Goal: Check status: Check status

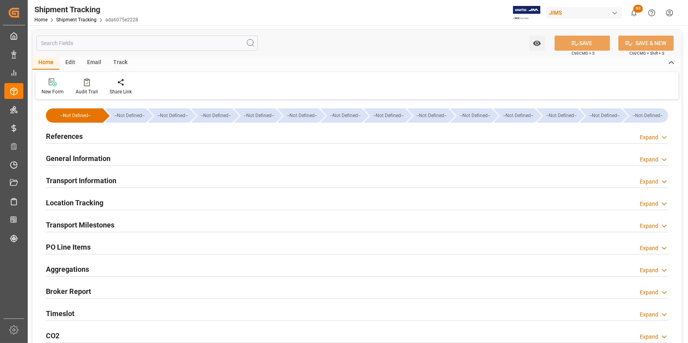
type input "[DATE]"
click at [67, 135] on h2 "References" at bounding box center [64, 136] width 37 height 11
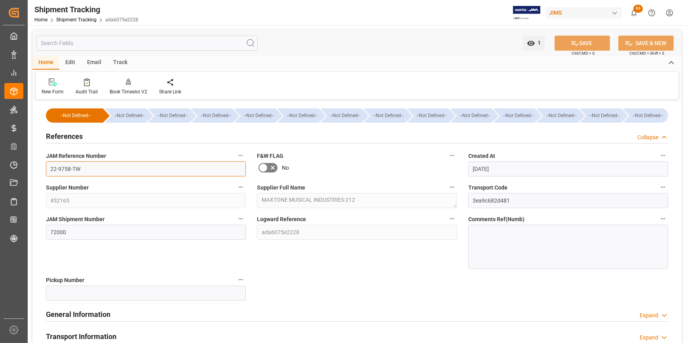
drag, startPoint x: 82, startPoint y: 169, endPoint x: 46, endPoint y: 162, distance: 37.0
click at [46, 162] on div "JAM Reference Number 22-9758-TW" at bounding box center [145, 164] width 211 height 32
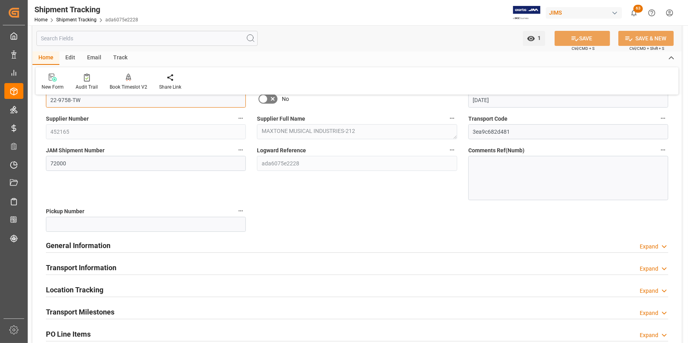
scroll to position [72, 0]
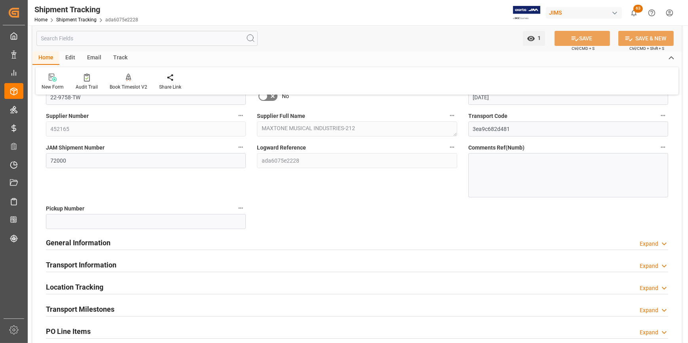
click at [107, 307] on h2 "Transport Milestones" at bounding box center [80, 309] width 68 height 11
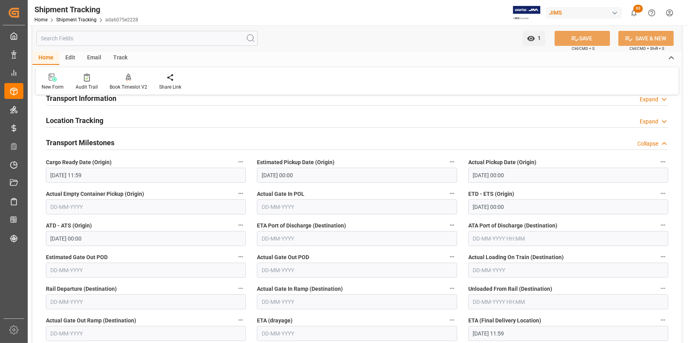
scroll to position [216, 0]
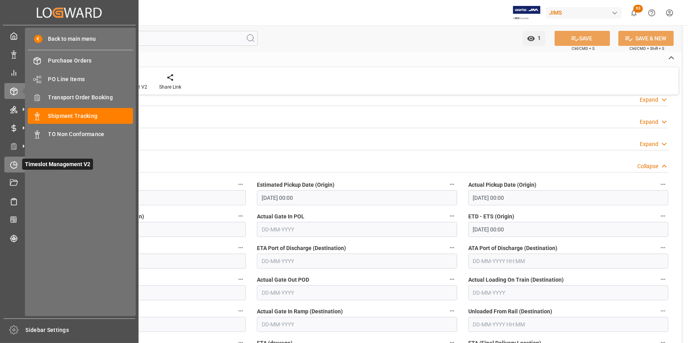
click at [13, 169] on icon at bounding box center [14, 165] width 8 height 8
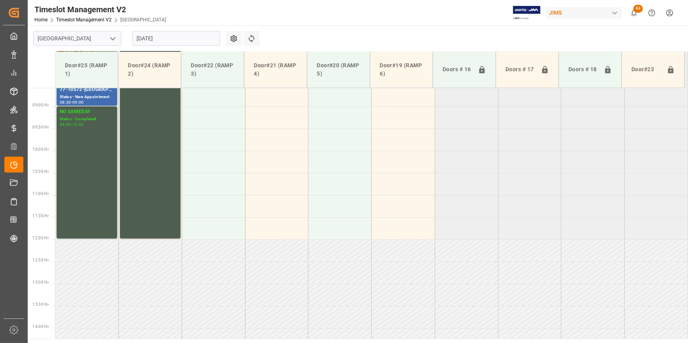
scroll to position [402, 0]
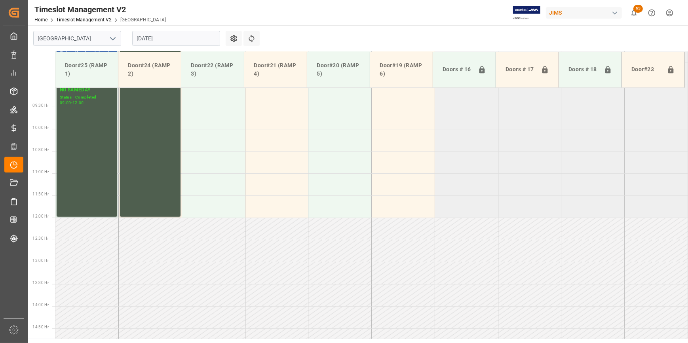
click at [113, 36] on icon "open menu" at bounding box center [112, 38] width 9 height 9
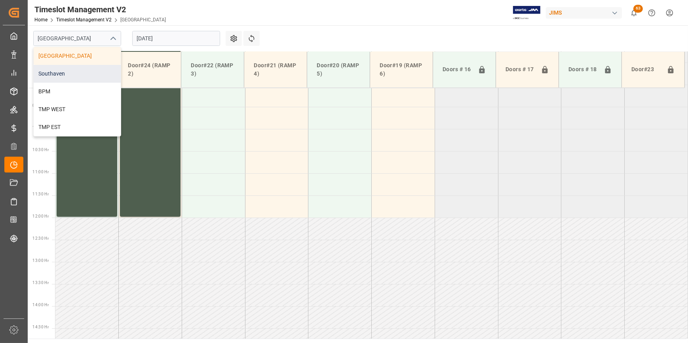
click at [71, 76] on div "Southaven" at bounding box center [77, 74] width 87 height 18
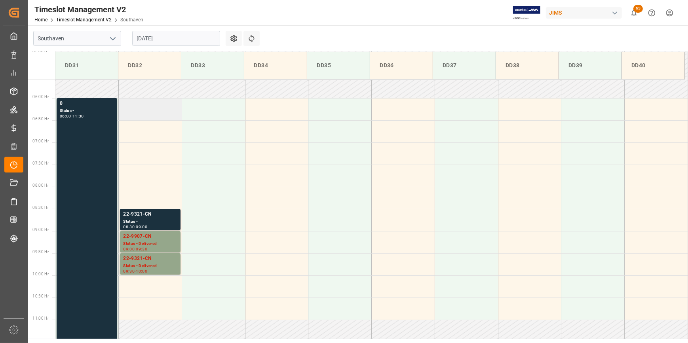
scroll to position [214, 0]
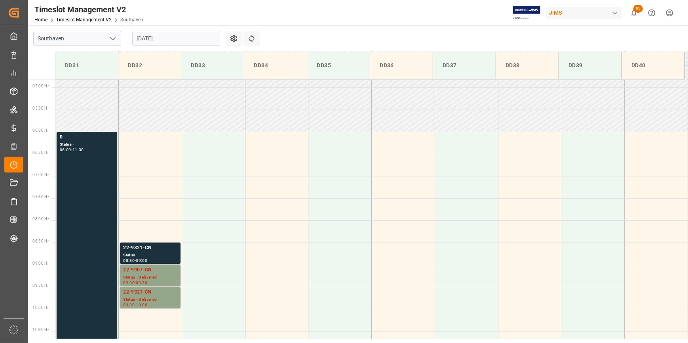
click at [180, 40] on input "[DATE]" at bounding box center [176, 38] width 88 height 15
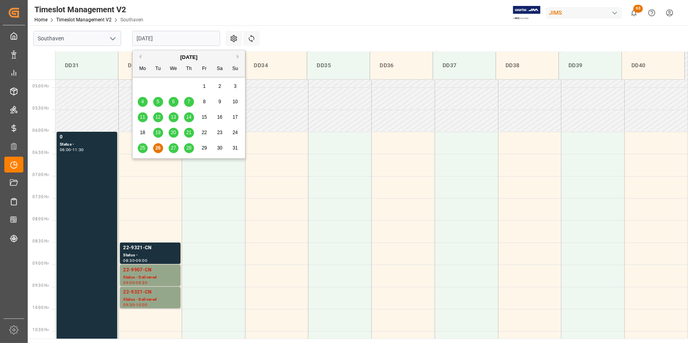
click at [172, 146] on span "27" at bounding box center [173, 148] width 5 height 6
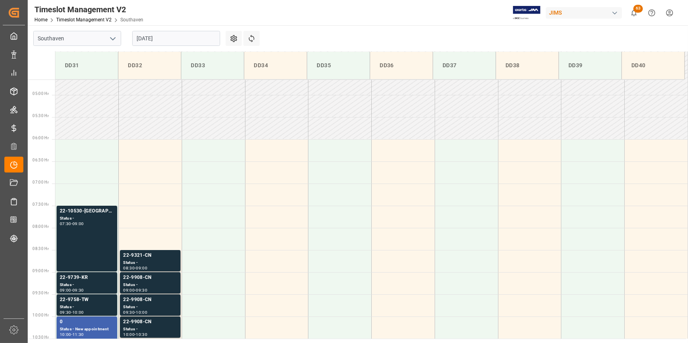
scroll to position [180, 0]
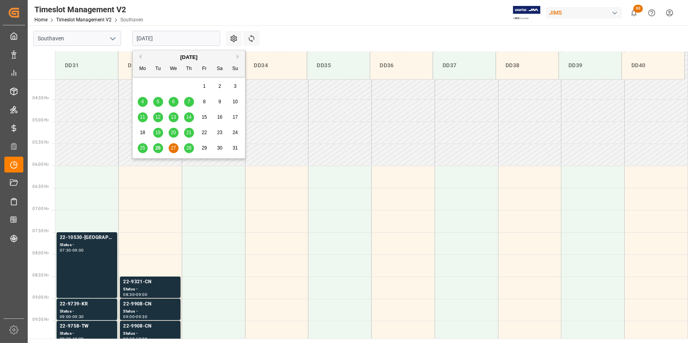
click at [174, 42] on input "[DATE]" at bounding box center [176, 38] width 88 height 15
click at [190, 150] on span "28" at bounding box center [188, 148] width 5 height 6
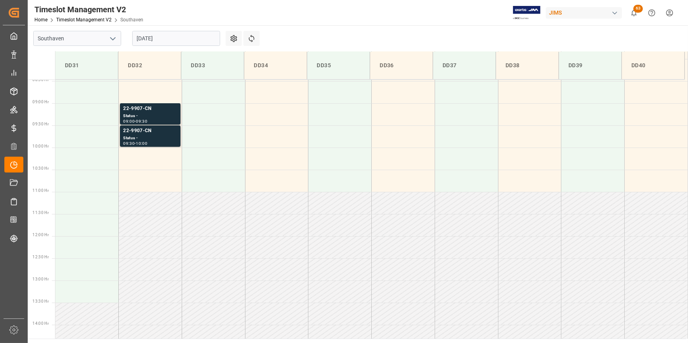
scroll to position [394, 0]
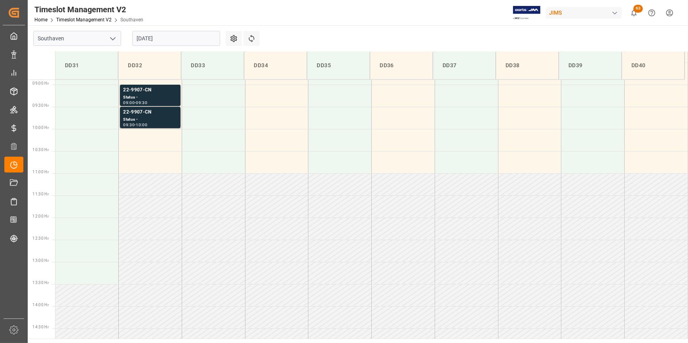
click at [202, 43] on input "[DATE]" at bounding box center [176, 38] width 88 height 15
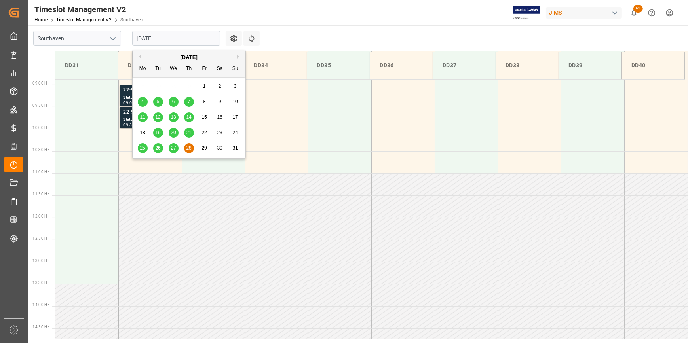
click at [156, 148] on span "26" at bounding box center [157, 148] width 5 height 6
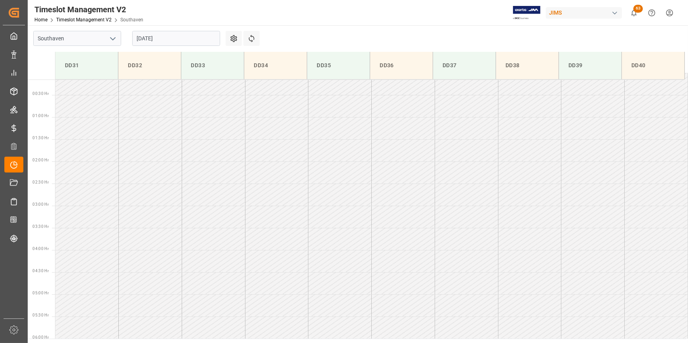
scroll to position [0, 0]
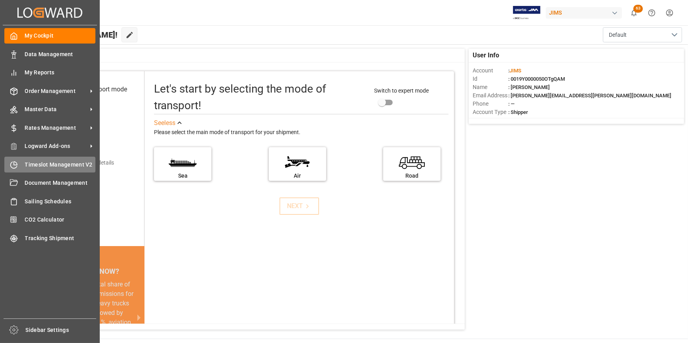
click at [30, 171] on div "Timeslot Management V2 Timeslot Management V2" at bounding box center [49, 164] width 91 height 15
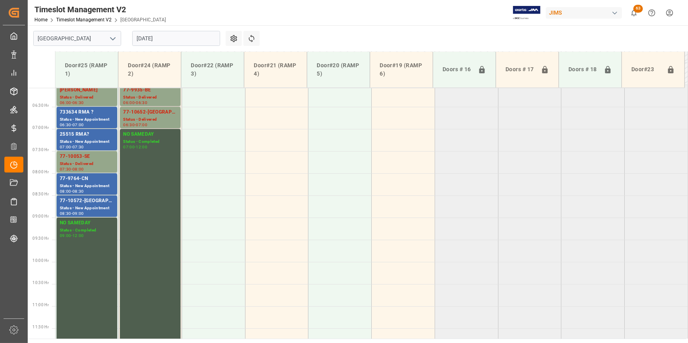
scroll to position [258, 0]
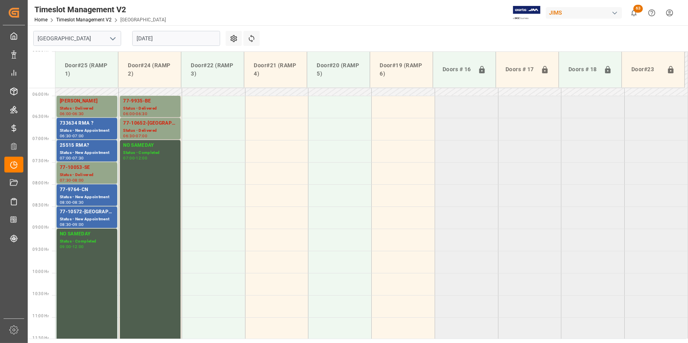
click at [175, 40] on input "[DATE]" at bounding box center [176, 38] width 88 height 15
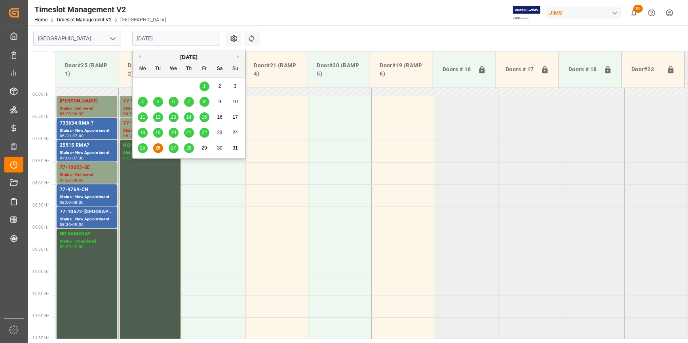
click at [172, 150] on span "27" at bounding box center [173, 148] width 5 height 6
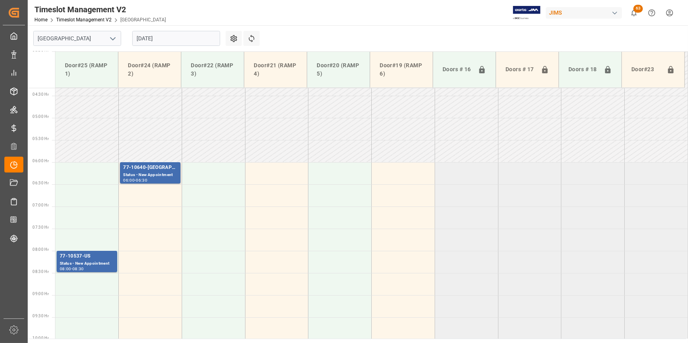
scroll to position [186, 0]
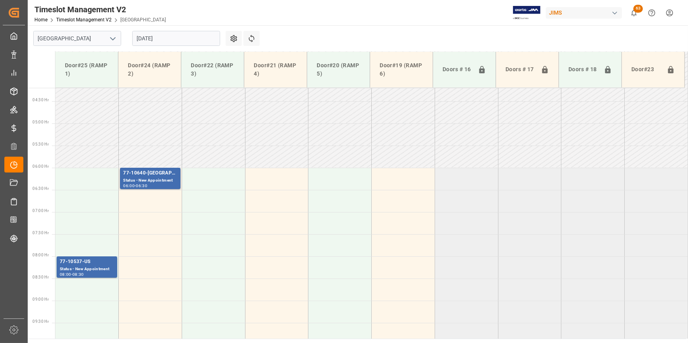
click at [109, 41] on icon "open menu" at bounding box center [112, 38] width 9 height 9
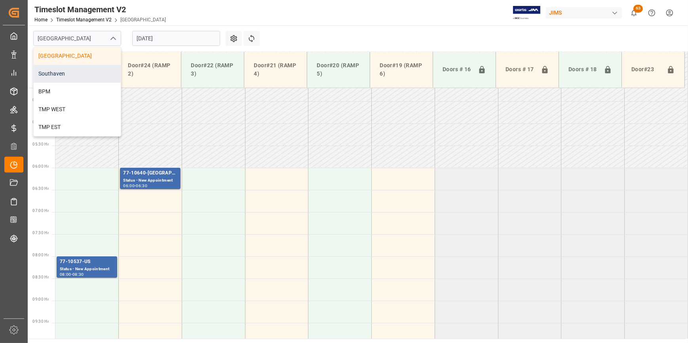
click at [61, 77] on div "Southaven" at bounding box center [77, 74] width 87 height 18
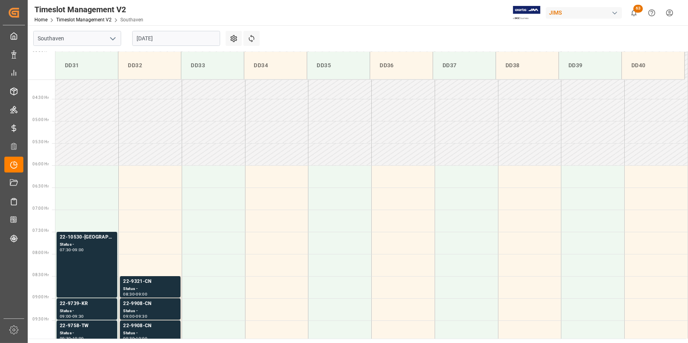
scroll to position [180, 0]
click at [204, 40] on input "[DATE]" at bounding box center [176, 38] width 88 height 15
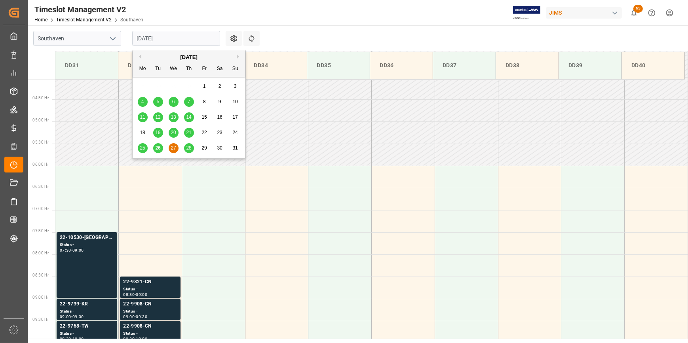
click at [158, 150] on span "26" at bounding box center [157, 148] width 5 height 6
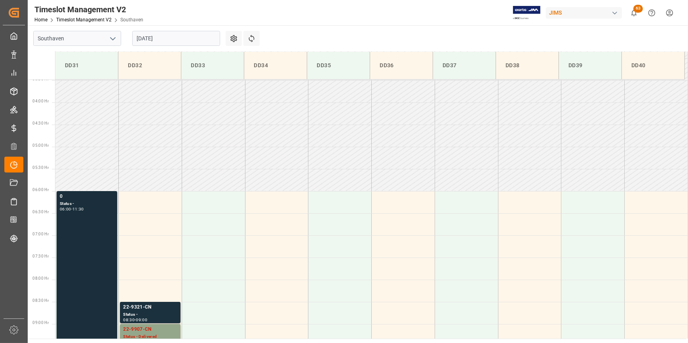
scroll to position [142, 0]
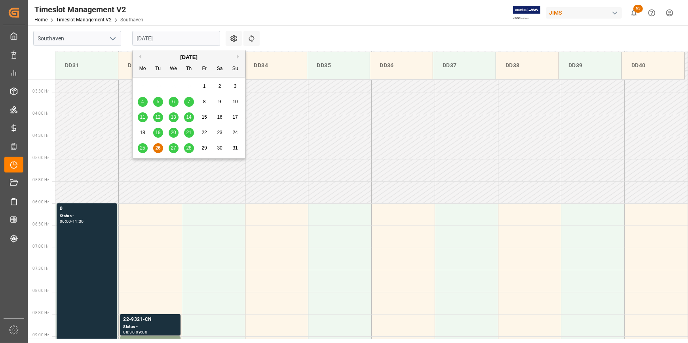
click at [213, 39] on input "[DATE]" at bounding box center [176, 38] width 88 height 15
click at [189, 147] on span "28" at bounding box center [188, 148] width 5 height 6
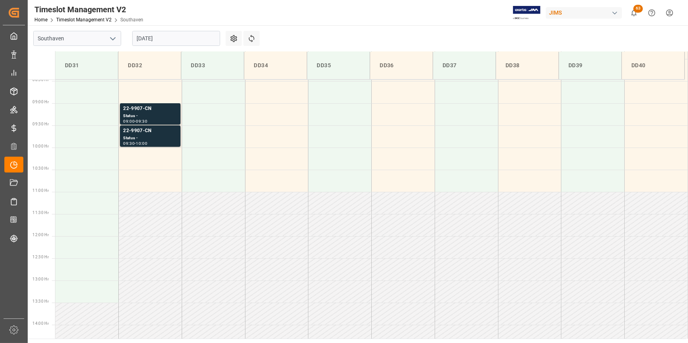
scroll to position [394, 0]
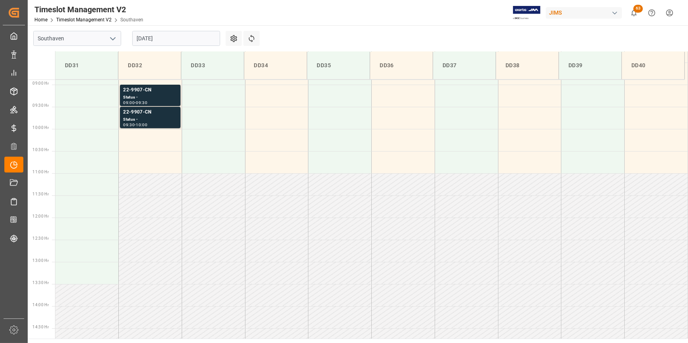
click at [230, 218] on td at bounding box center [213, 229] width 63 height 22
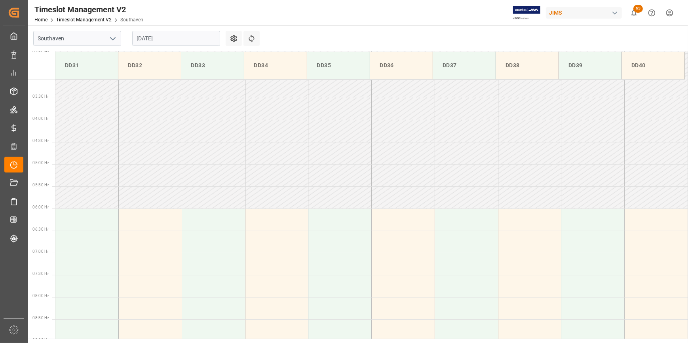
scroll to position [0, 0]
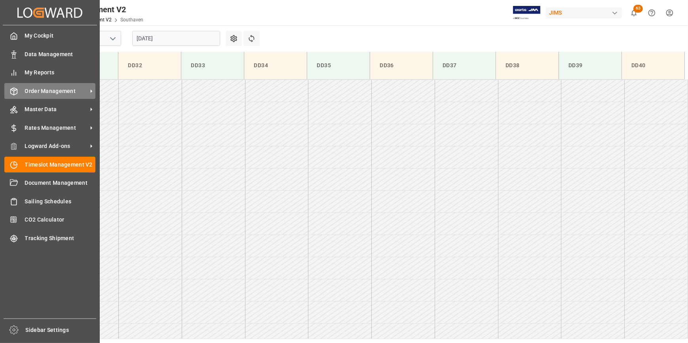
click at [44, 93] on span "Order Management" at bounding box center [56, 91] width 63 height 8
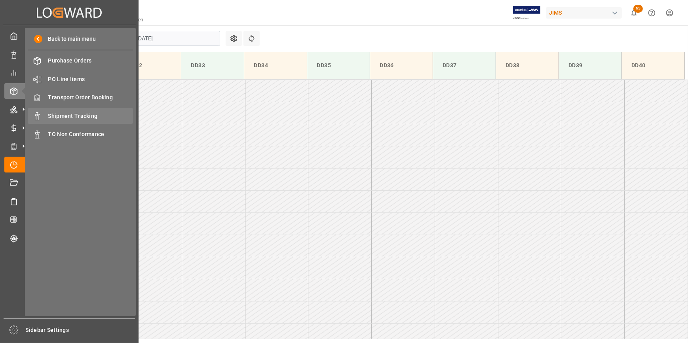
click at [68, 119] on span "Shipment Tracking" at bounding box center [90, 116] width 85 height 8
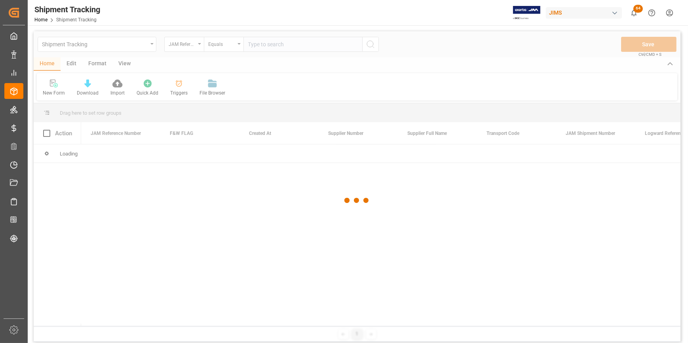
click at [269, 46] on div at bounding box center [357, 200] width 647 height 338
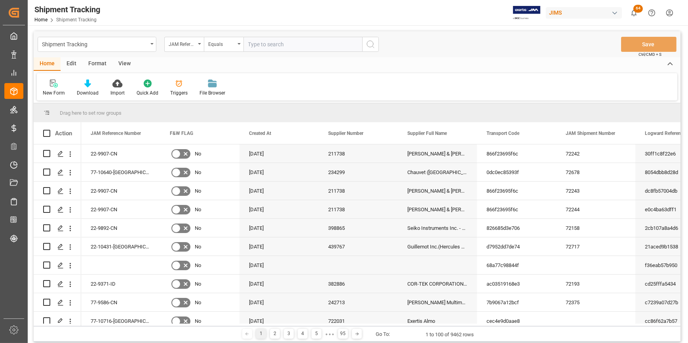
click at [268, 47] on input "text" at bounding box center [302, 44] width 119 height 15
paste input "22-9892-CN"
type input "22-9892-CN"
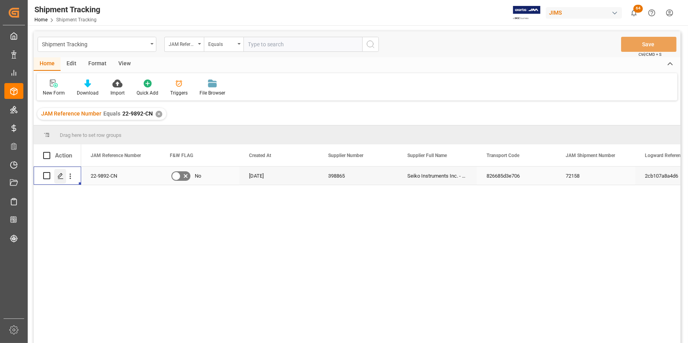
click at [58, 179] on icon "Press SPACE to select this row." at bounding box center [60, 176] width 6 height 6
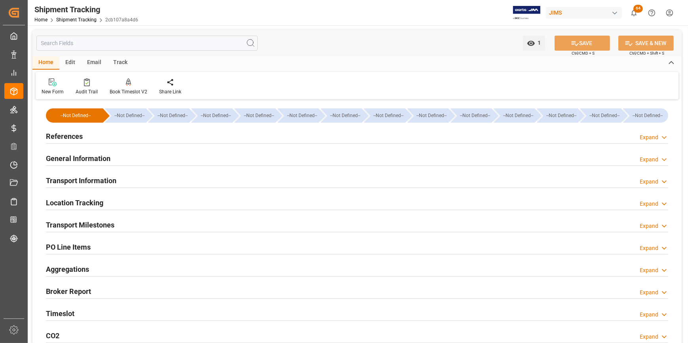
click at [80, 226] on h2 "Transport Milestones" at bounding box center [80, 225] width 68 height 11
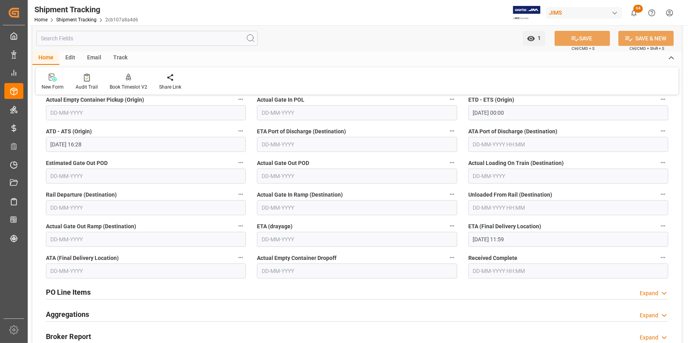
scroll to position [180, 0]
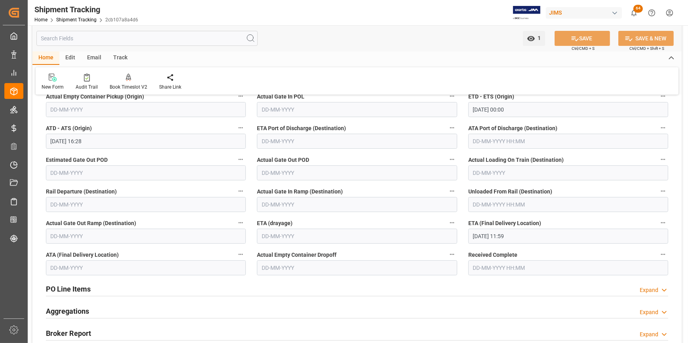
click at [264, 281] on div "PO Line Items Expand" at bounding box center [357, 288] width 622 height 15
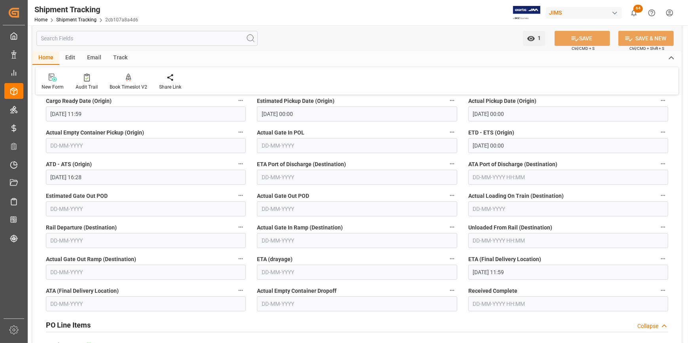
scroll to position [108, 0]
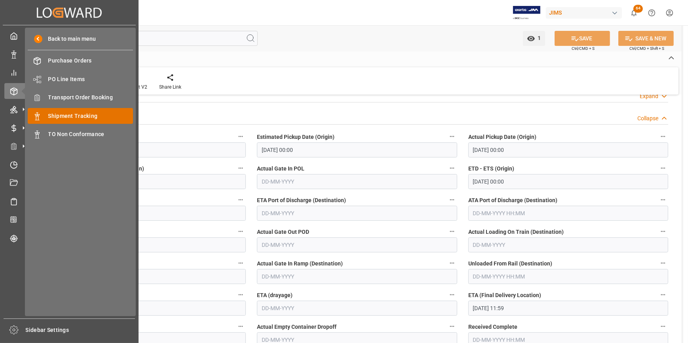
click at [78, 115] on span "Shipment Tracking" at bounding box center [90, 116] width 85 height 8
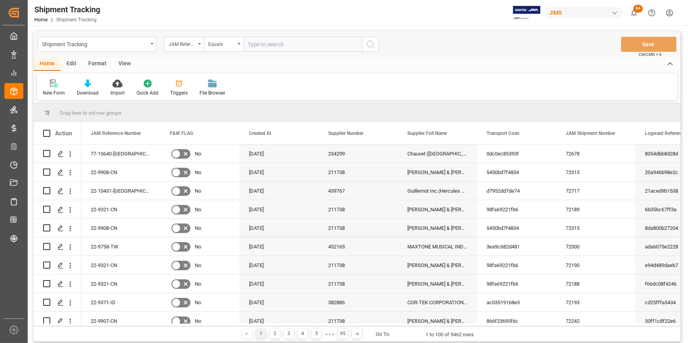
click at [259, 47] on input "text" at bounding box center [302, 44] width 119 height 15
paste input "22-9758-TW"
type input "22-9758-TW"
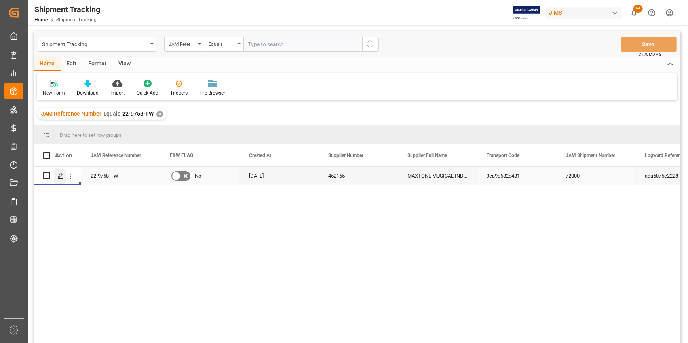
click at [58, 178] on icon "Press SPACE to select this row." at bounding box center [60, 176] width 6 height 6
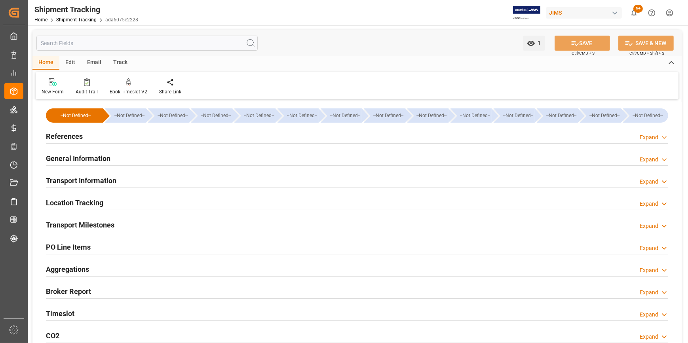
type input "[DATE] 11:59"
type input "[DATE] 00:00"
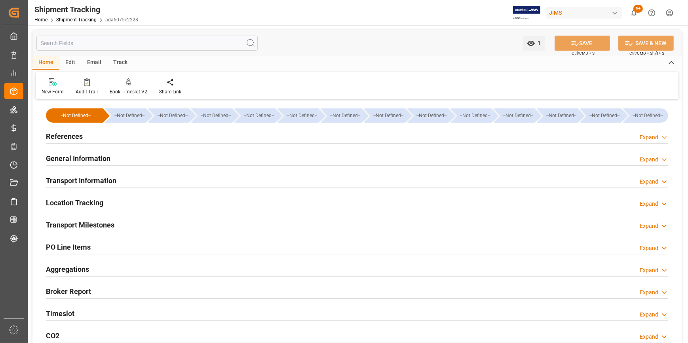
click at [90, 228] on h2 "Transport Milestones" at bounding box center [80, 225] width 68 height 11
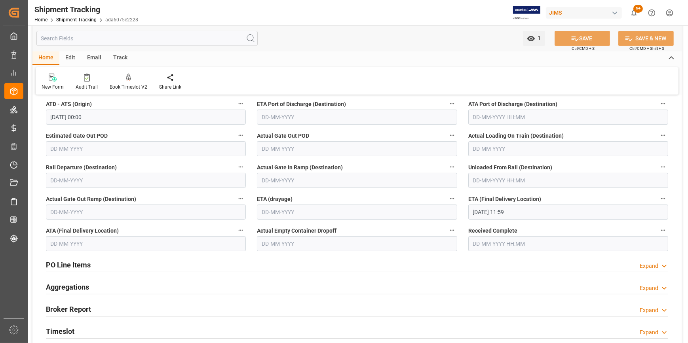
scroll to position [216, 0]
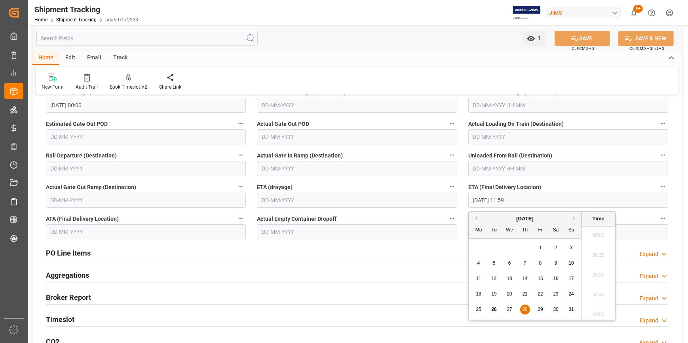
click at [474, 198] on input "[DATE] 11:59" at bounding box center [568, 200] width 200 height 15
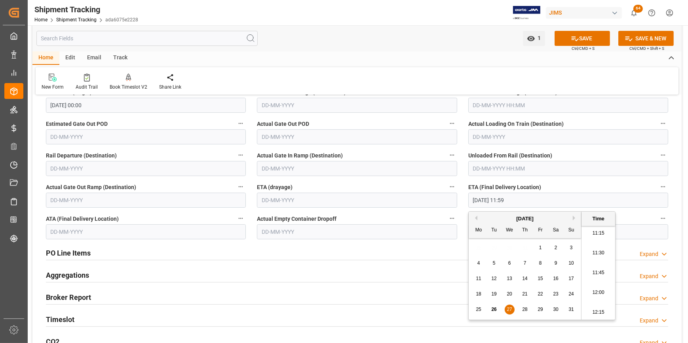
type input "[DATE] 11:59"
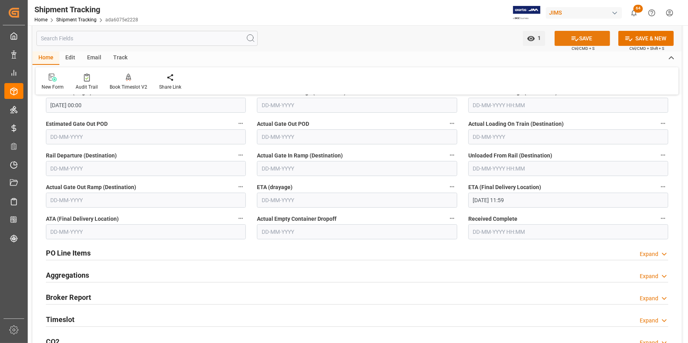
click at [579, 38] on button "SAVE" at bounding box center [581, 38] width 55 height 15
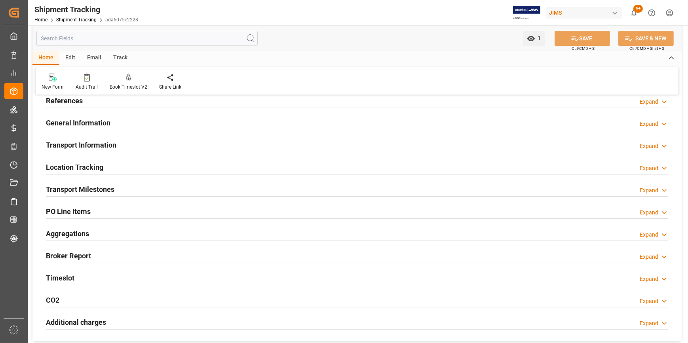
scroll to position [36, 0]
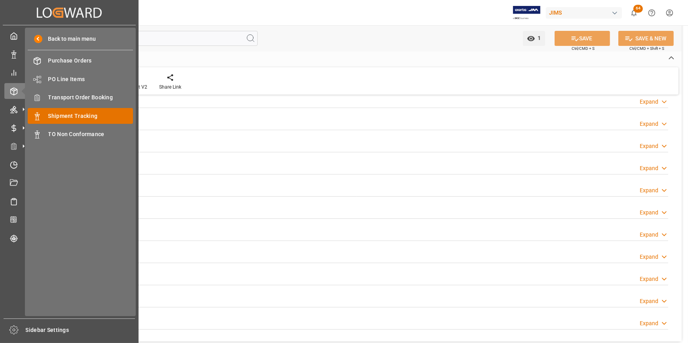
click at [80, 120] on span "Shipment Tracking" at bounding box center [90, 116] width 85 height 8
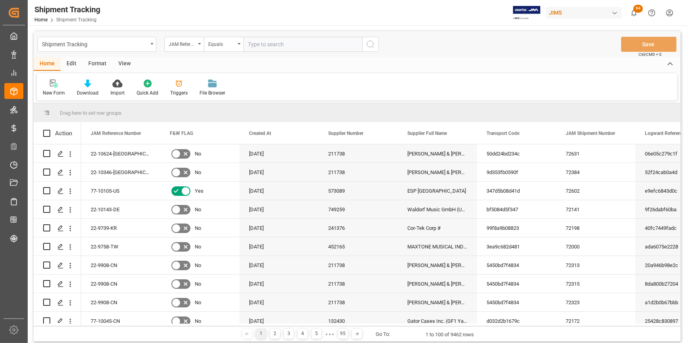
click at [281, 45] on input "text" at bounding box center [302, 44] width 119 height 15
type input "22-8954-ID"
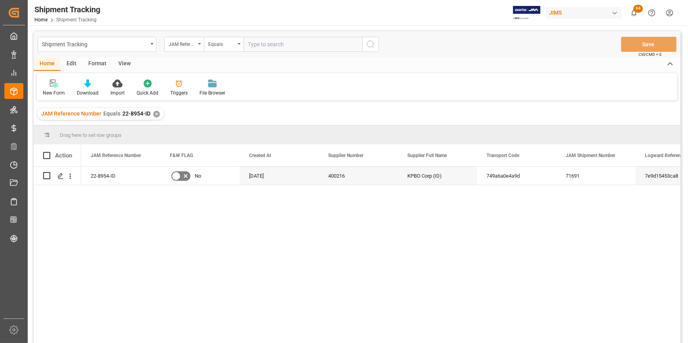
click at [345, 253] on div "22-8954-ID No [DATE] 400216 KPBO Corp (ID) 749a6a0e4a9d 71691 7e9d15453ca8" at bounding box center [380, 258] width 599 height 182
click at [61, 179] on icon "Press SPACE to select this row." at bounding box center [60, 176] width 6 height 6
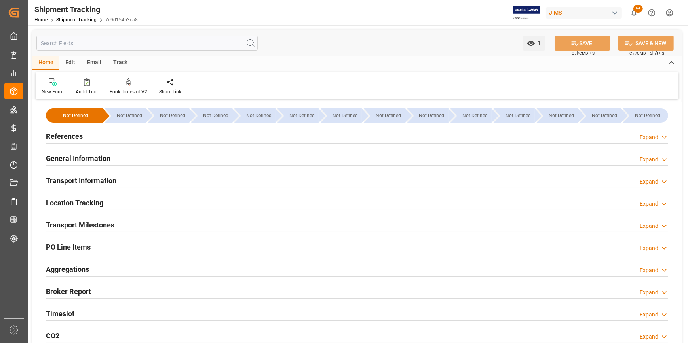
type input "[DATE] 00:00"
type input "[DATE] 11:59"
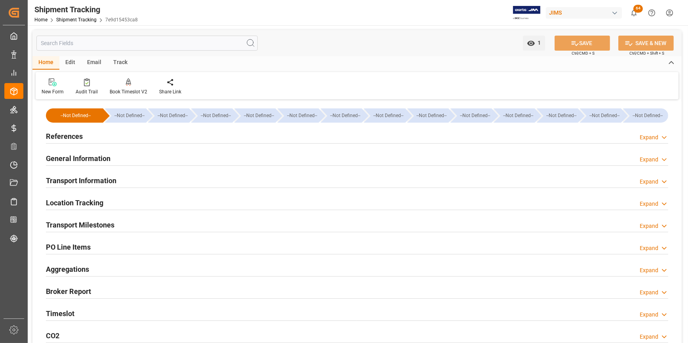
type input "[DATE] 00:00"
click at [94, 224] on h2 "Transport Milestones" at bounding box center [80, 225] width 68 height 11
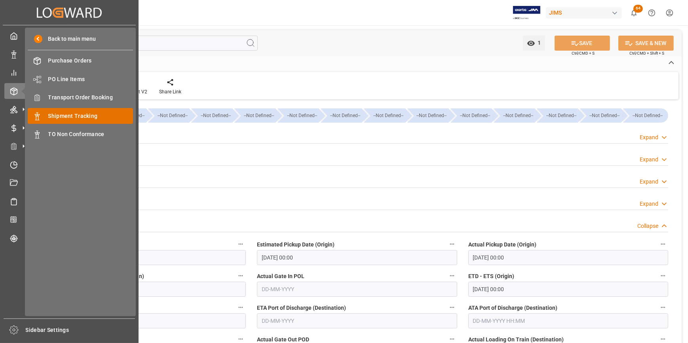
click at [76, 120] on span "Shipment Tracking" at bounding box center [90, 116] width 85 height 8
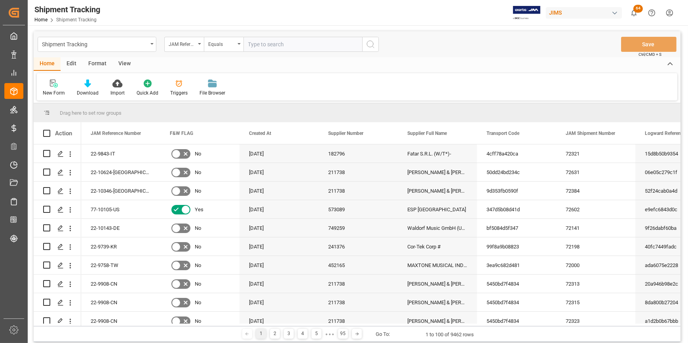
click at [260, 45] on input "text" at bounding box center [302, 44] width 119 height 15
type input "22-9907-CN"
click at [368, 45] on icon "search button" at bounding box center [370, 44] width 9 height 9
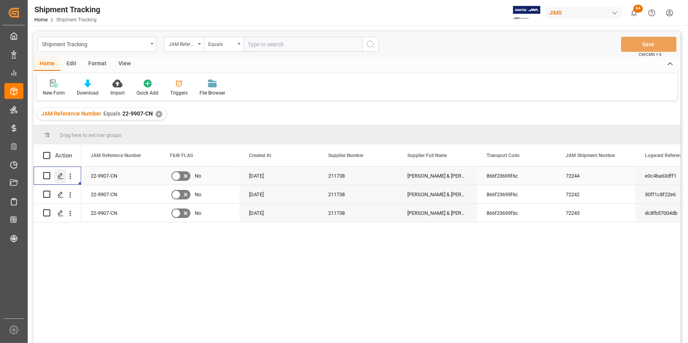
click at [59, 178] on line "Press SPACE to select this row." at bounding box center [60, 178] width 5 height 0
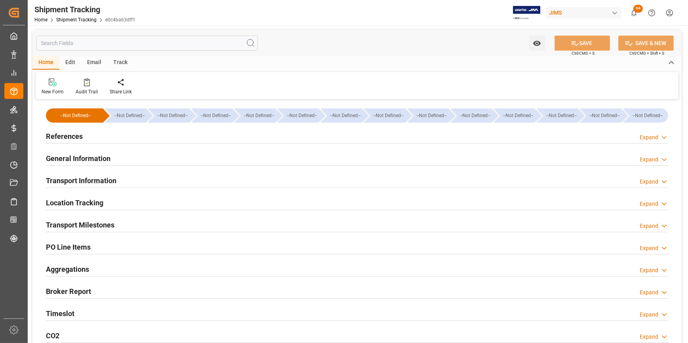
type input "[DATE]"
click at [68, 139] on h2 "References" at bounding box center [64, 136] width 37 height 11
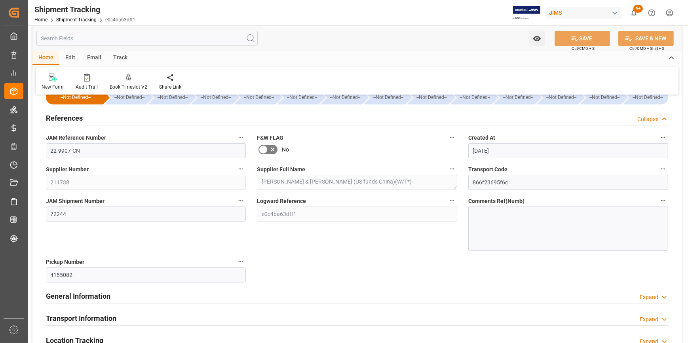
scroll to position [36, 0]
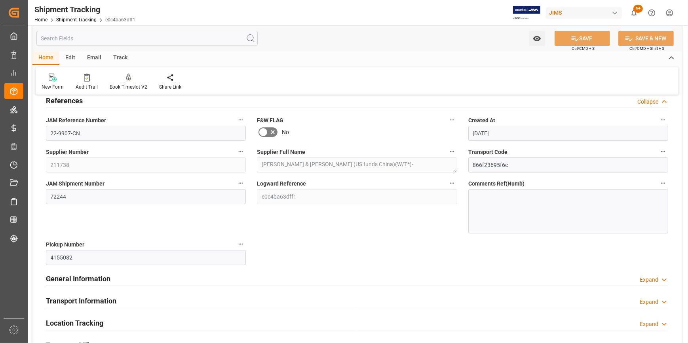
click at [83, 282] on h2 "General Information" at bounding box center [78, 278] width 65 height 11
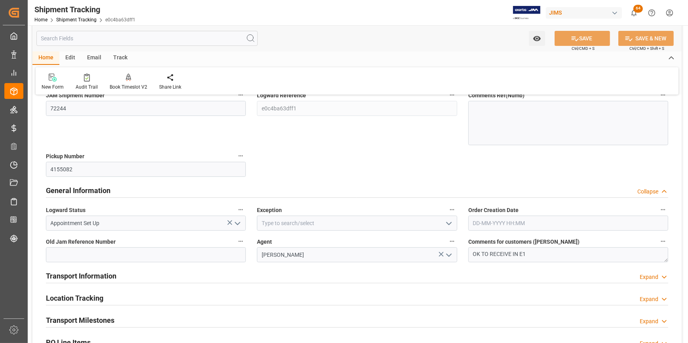
scroll to position [180, 0]
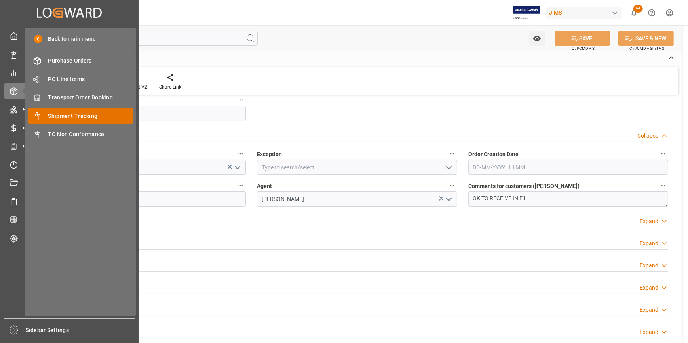
click at [83, 115] on span "Shipment Tracking" at bounding box center [90, 116] width 85 height 8
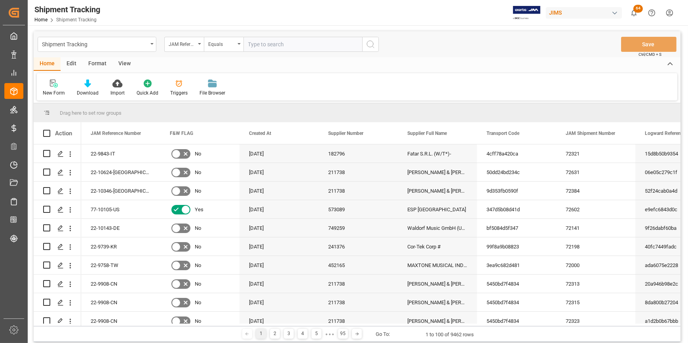
click at [266, 46] on input "text" at bounding box center [302, 44] width 119 height 15
type input "22-9321-CN"
click at [374, 47] on icon "search button" at bounding box center [370, 44] width 9 height 9
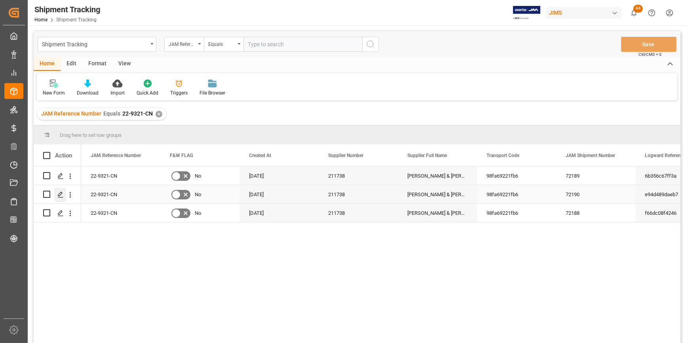
click at [59, 196] on polygon "Press SPACE to select this row." at bounding box center [60, 194] width 4 height 4
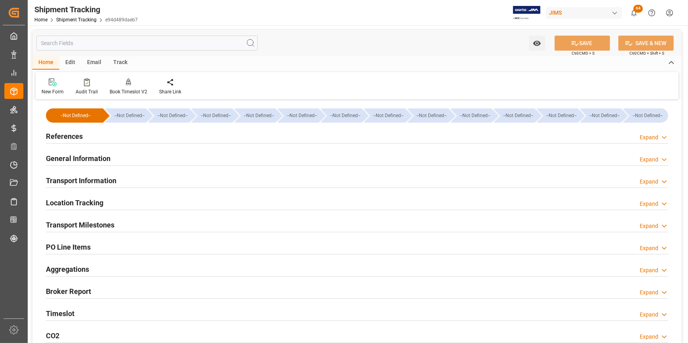
drag, startPoint x: 73, startPoint y: 156, endPoint x: 199, endPoint y: 162, distance: 126.4
click at [73, 156] on h2 "General Information" at bounding box center [78, 158] width 65 height 11
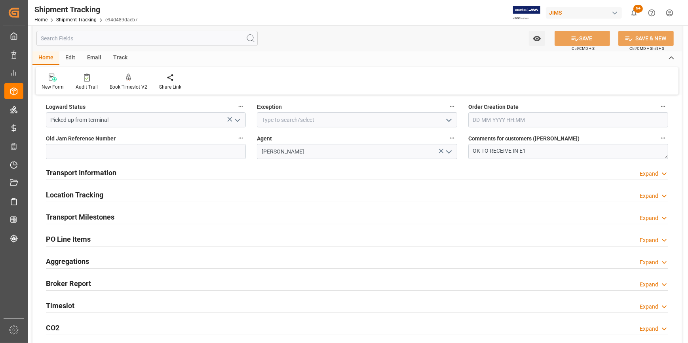
scroll to position [72, 0]
